Goal: Complete application form

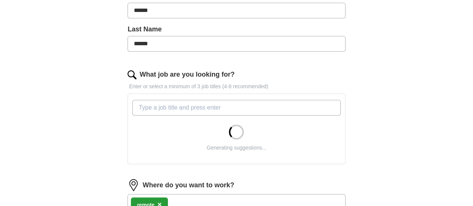
scroll to position [187, 0]
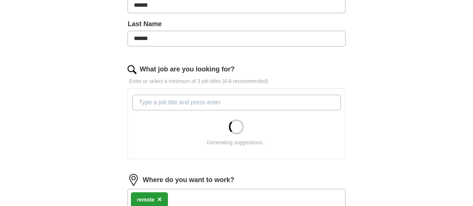
click at [184, 105] on input "What job are you looking for?" at bounding box center [236, 103] width 208 height 16
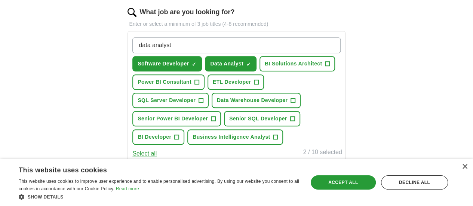
scroll to position [249, 0]
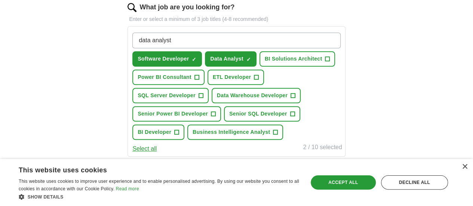
type input "data analyst"
click at [191, 77] on span "Power BI Consultant" at bounding box center [165, 77] width 54 height 8
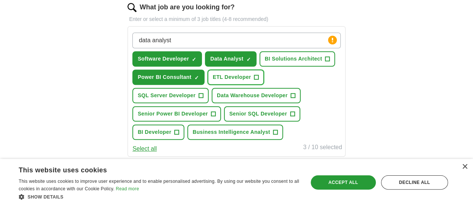
click at [213, 81] on span "ETL Developer" at bounding box center [232, 77] width 38 height 8
click at [196, 92] on span "SQL Server Developer" at bounding box center [167, 96] width 58 height 8
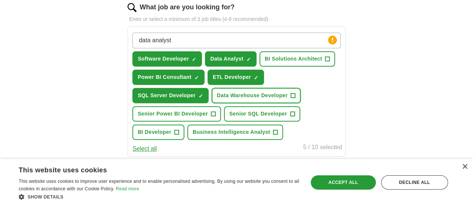
click at [217, 99] on span "Data Warehouse Developer" at bounding box center [252, 96] width 71 height 8
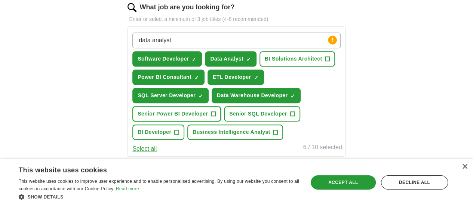
click at [196, 118] on span "Senior Power BI Developer" at bounding box center [173, 114] width 70 height 8
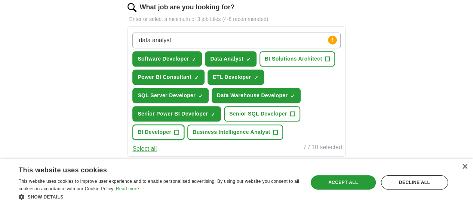
click at [171, 136] on span "BI Developer" at bounding box center [155, 132] width 34 height 8
click at [284, 118] on span "Senior SQL Developer" at bounding box center [258, 114] width 58 height 8
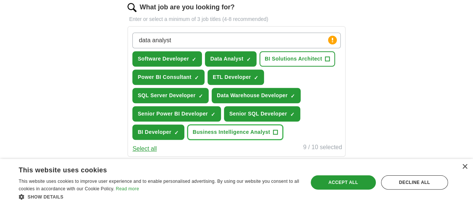
click at [259, 136] on span "Business Intelligence Analyst" at bounding box center [231, 132] width 77 height 8
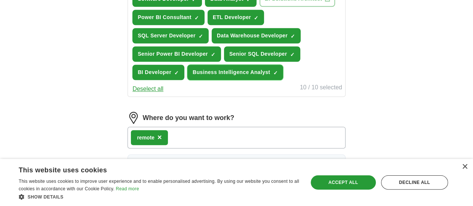
scroll to position [311, 0]
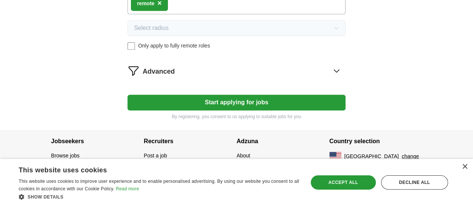
click at [237, 102] on button "Start applying for jobs" at bounding box center [236, 103] width 218 height 16
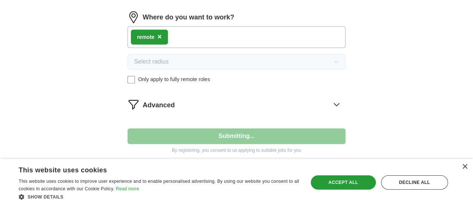
select select "**"
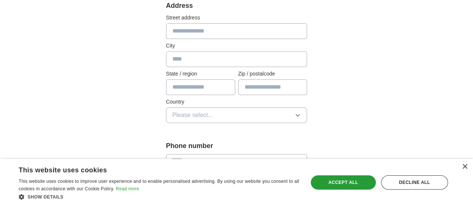
scroll to position [174, 0]
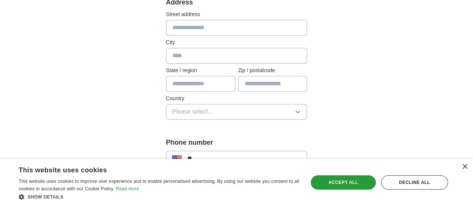
click at [178, 27] on input "text" at bounding box center [236, 28] width 141 height 16
type input "**********"
type input "*********"
type input "**"
type input "*****"
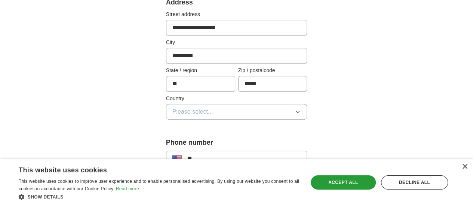
click at [172, 110] on span "Please select..." at bounding box center [192, 111] width 41 height 9
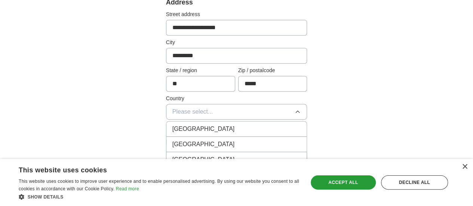
click at [172, 142] on span "[GEOGRAPHIC_DATA]" at bounding box center [203, 144] width 62 height 9
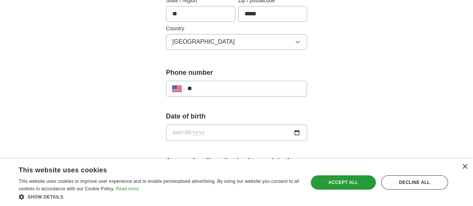
scroll to position [262, 0]
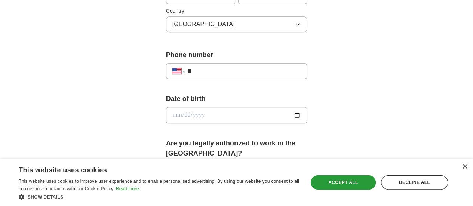
click at [209, 70] on input "**" at bounding box center [244, 71] width 114 height 9
type input "**********"
click at [204, 113] on input "date" at bounding box center [236, 115] width 141 height 16
click at [307, 113] on input "date" at bounding box center [236, 115] width 141 height 16
type input "**********"
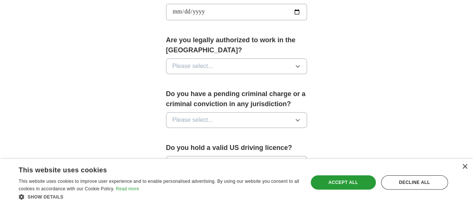
scroll to position [374, 0]
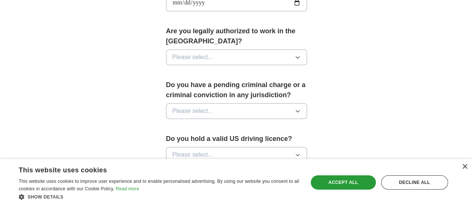
click at [177, 33] on label "Are you legally authorized to work in the [GEOGRAPHIC_DATA]?" at bounding box center [236, 36] width 141 height 20
click at [177, 53] on span "Please select..." at bounding box center [192, 57] width 41 height 9
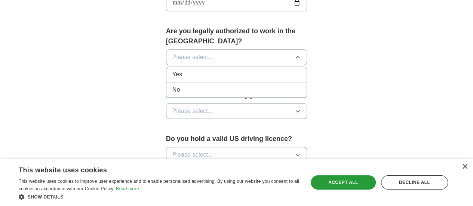
click at [172, 70] on div "Yes" at bounding box center [236, 74] width 129 height 9
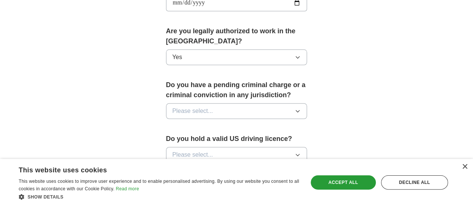
click at [187, 107] on span "Please select..." at bounding box center [192, 111] width 41 height 9
click at [173, 139] on div "No" at bounding box center [236, 143] width 129 height 9
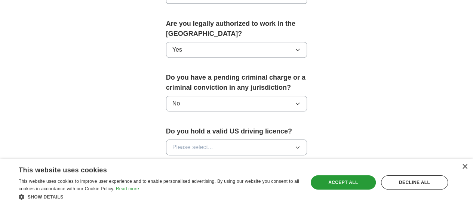
scroll to position [424, 0]
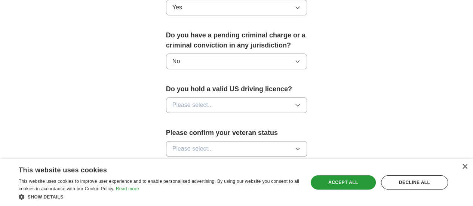
click at [174, 101] on span "Please select..." at bounding box center [192, 105] width 41 height 9
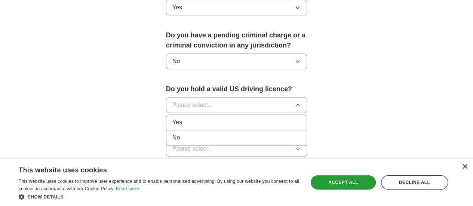
click at [172, 118] on div "Yes" at bounding box center [236, 122] width 129 height 9
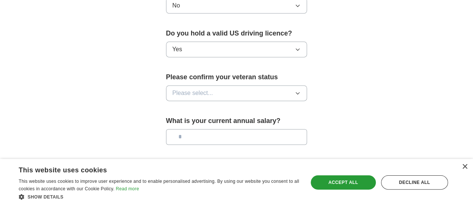
scroll to position [486, 0]
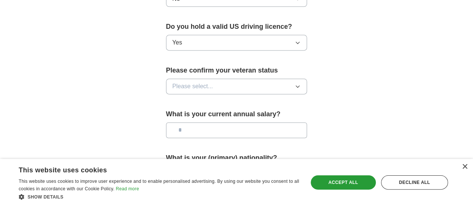
click at [182, 82] on span "Please select..." at bounding box center [192, 86] width 41 height 9
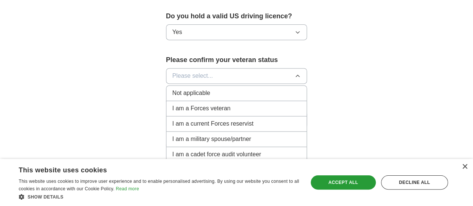
scroll to position [536, 0]
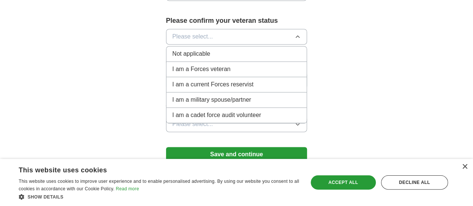
click at [172, 49] on span "Not applicable" at bounding box center [191, 53] width 38 height 9
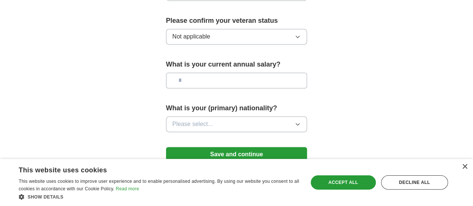
click at [184, 73] on input "text" at bounding box center [236, 81] width 141 height 16
type input "********"
click at [197, 116] on button "Please select..." at bounding box center [236, 124] width 141 height 16
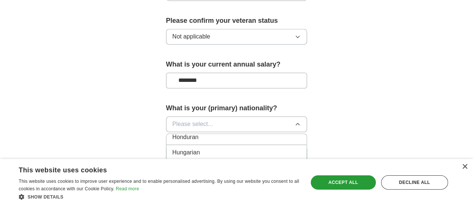
scroll to position [1190, 0]
click at [172, 173] on span "[DEMOGRAPHIC_DATA]" at bounding box center [205, 177] width 67 height 9
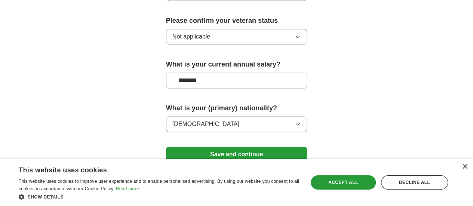
click at [239, 147] on button "Save and continue" at bounding box center [236, 154] width 141 height 15
